Goal: Obtain resource: Download file/media

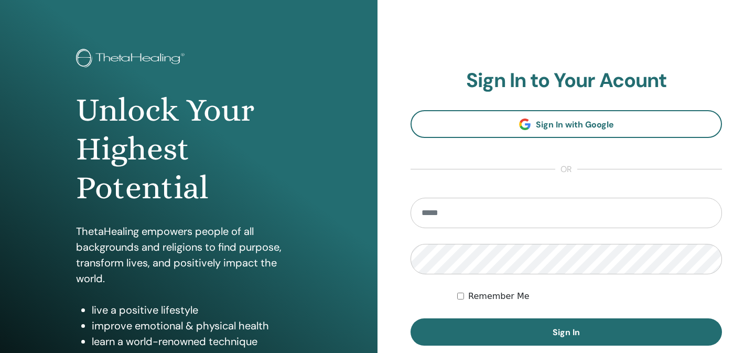
scroll to position [42, 0]
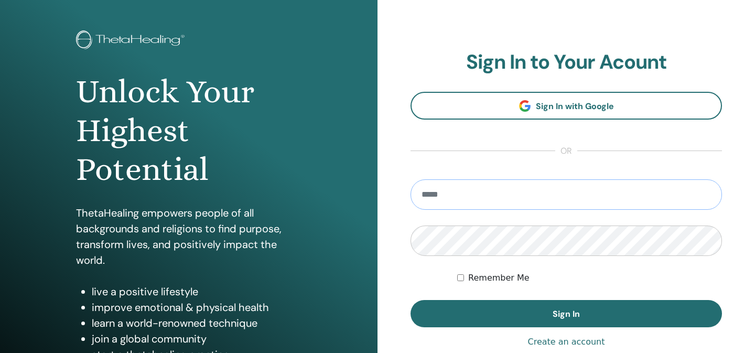
type input "**********"
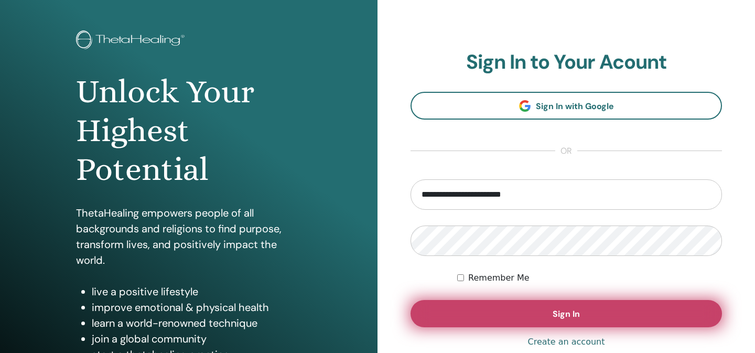
click at [470, 311] on button "Sign In" at bounding box center [565, 313] width 311 height 27
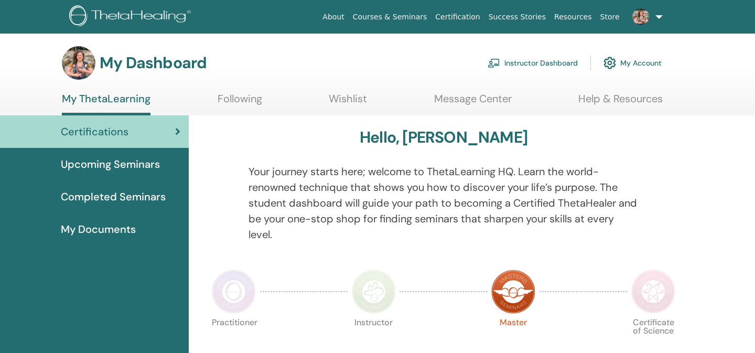
click at [565, 59] on link "Instructor Dashboard" at bounding box center [532, 62] width 90 height 23
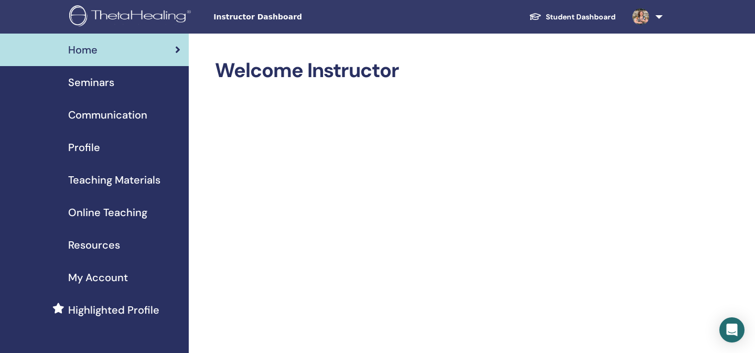
click at [82, 175] on span "Teaching Materials" at bounding box center [114, 180] width 92 height 16
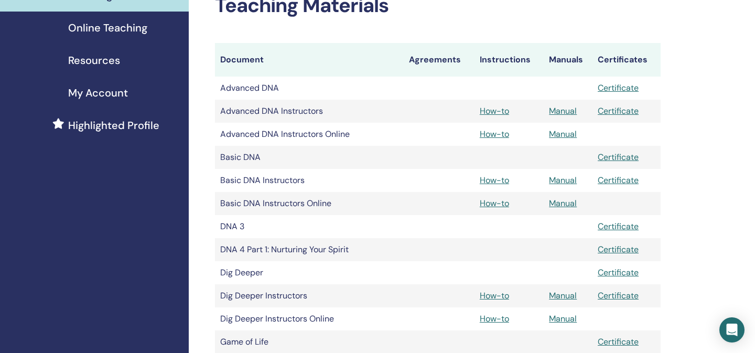
scroll to position [186, 0]
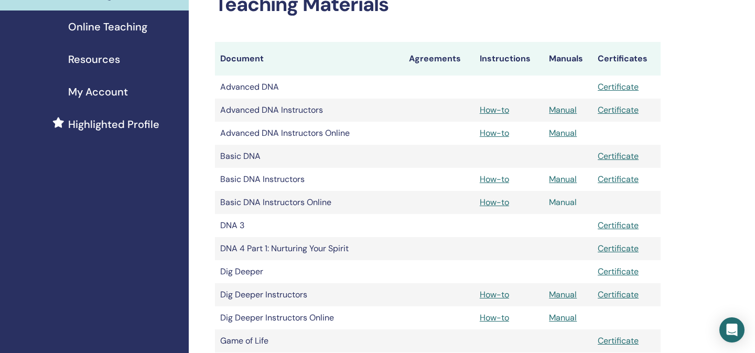
click at [560, 202] on link "Manual" at bounding box center [563, 202] width 28 height 11
